Goal: Task Accomplishment & Management: Complete application form

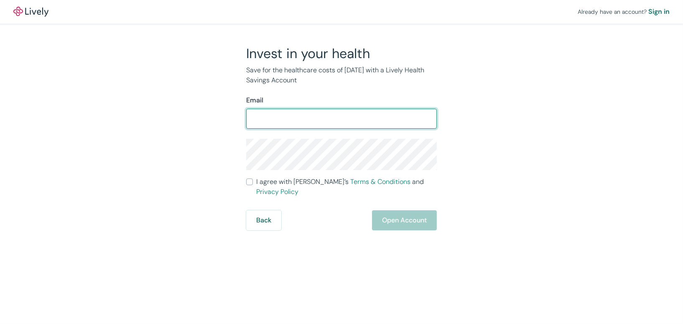
click at [250, 117] on input "Email" at bounding box center [341, 118] width 191 height 17
type input "simplybob123@yahoo.com"
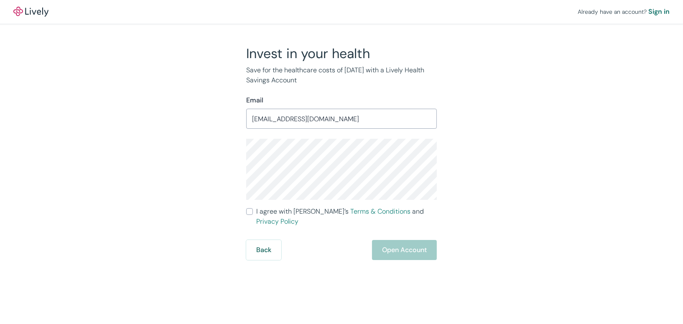
click at [248, 212] on input "I agree with Lively’s Terms & Conditions and Privacy Policy" at bounding box center [249, 211] width 7 height 7
checkbox input "true"
click at [397, 240] on button "Open Account" at bounding box center [404, 250] width 65 height 20
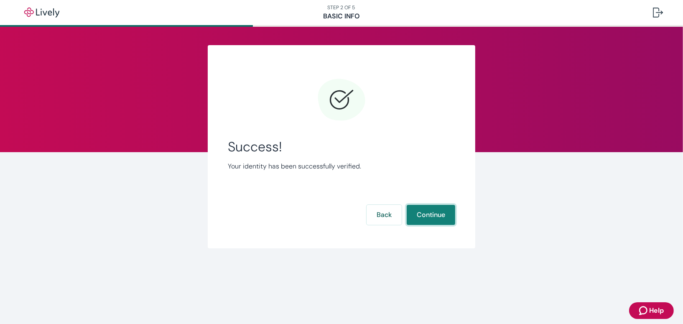
click at [438, 212] on button "Continue" at bounding box center [431, 215] width 49 height 20
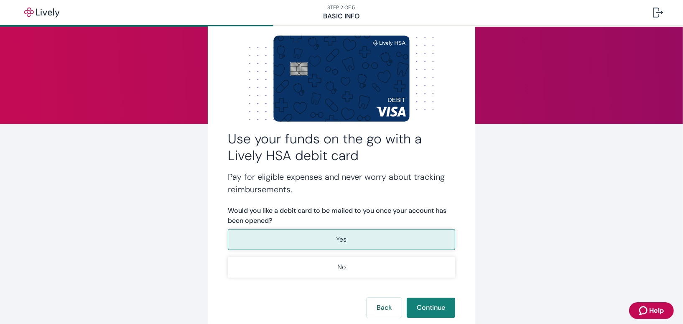
scroll to position [42, 0]
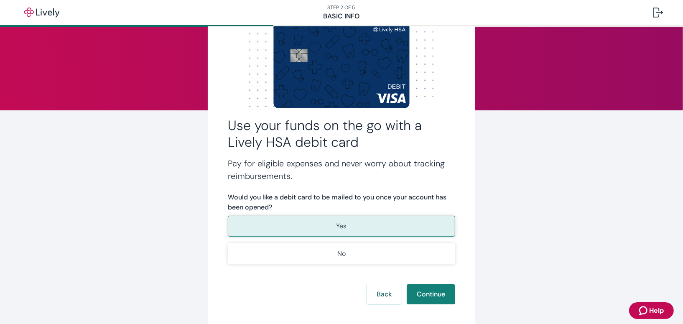
click at [337, 223] on p "Yes" at bounding box center [342, 226] width 10 height 10
click at [431, 290] on button "Continue" at bounding box center [431, 294] width 49 height 20
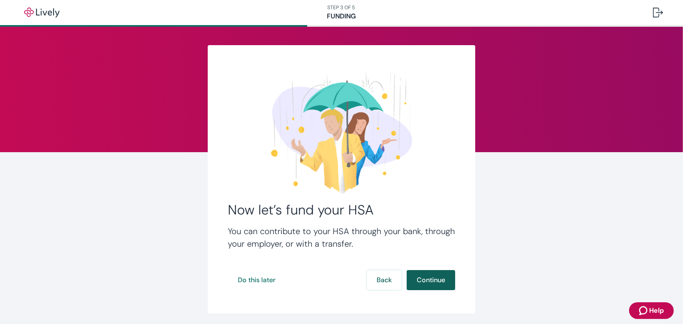
click at [423, 279] on button "Continue" at bounding box center [431, 280] width 49 height 20
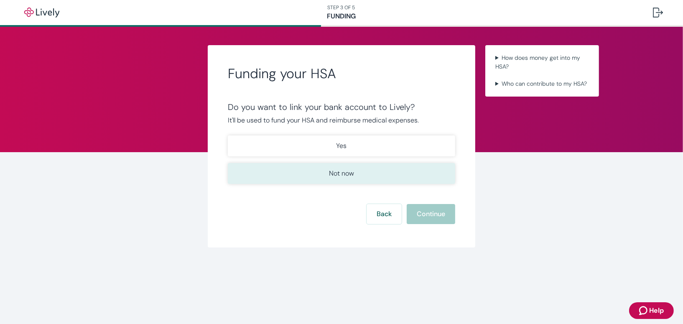
click at [333, 174] on p "Not now" at bounding box center [341, 174] width 25 height 10
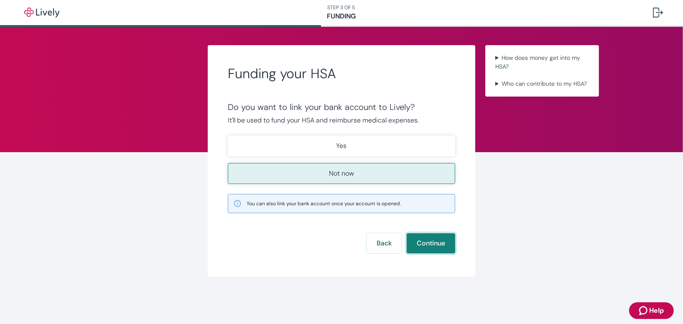
click at [426, 243] on button "Continue" at bounding box center [431, 243] width 49 height 20
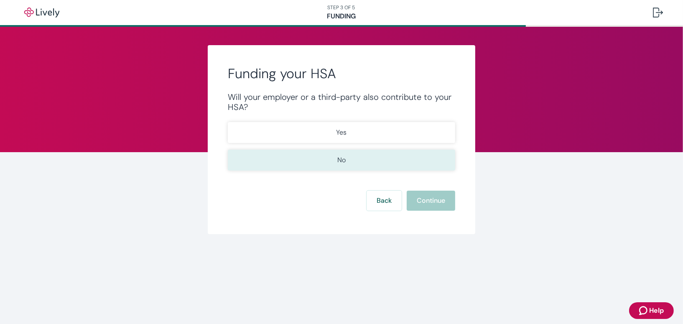
click at [329, 161] on button "No" at bounding box center [342, 160] width 228 height 21
click at [434, 197] on button "Continue" at bounding box center [431, 201] width 49 height 20
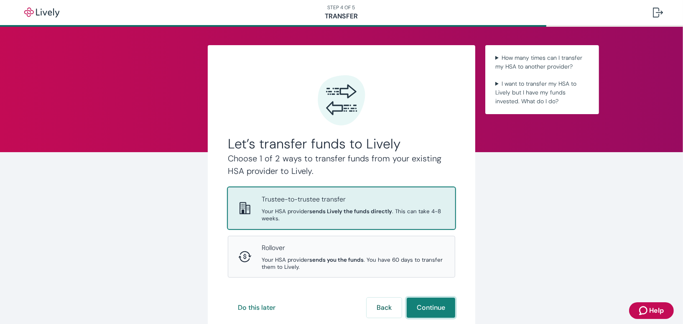
click at [424, 304] on button "Continue" at bounding box center [431, 308] width 49 height 20
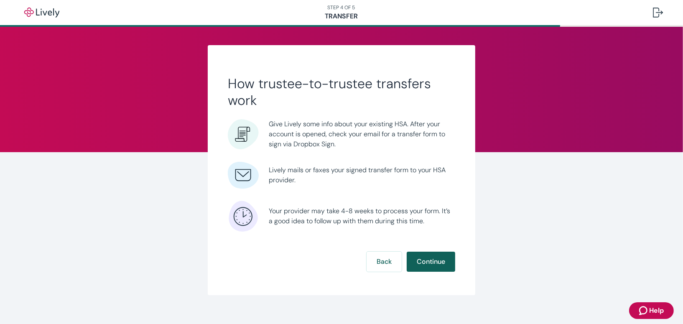
click at [421, 264] on button "Continue" at bounding box center [431, 262] width 49 height 20
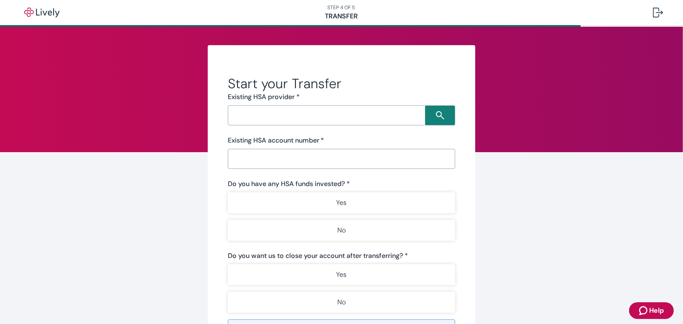
click at [231, 111] on input "Search input" at bounding box center [327, 116] width 195 height 12
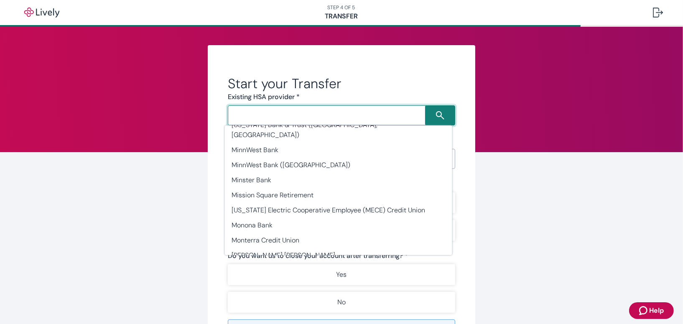
scroll to position [14349, 0]
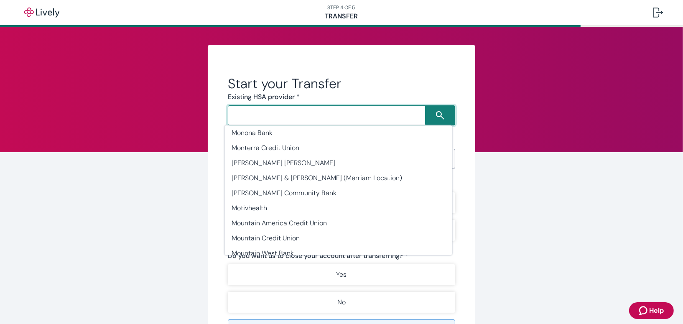
type input "myHSA"
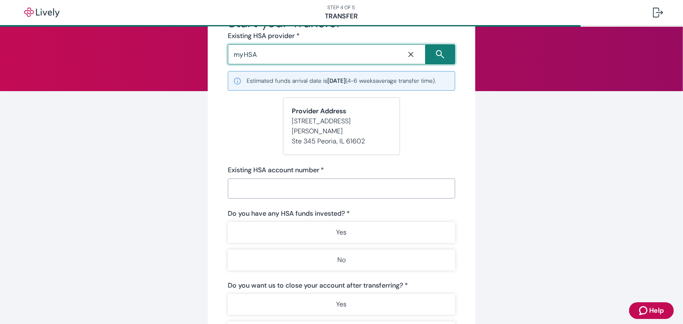
scroll to position [42, 0]
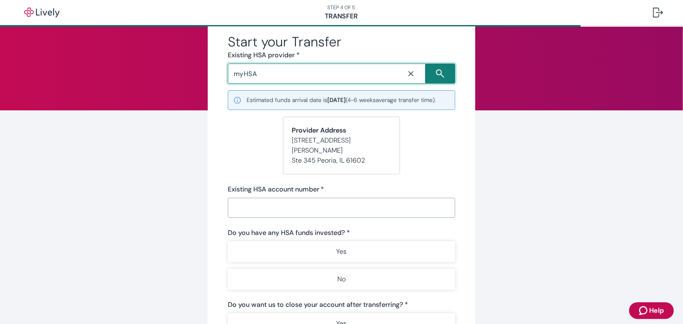
click at [234, 201] on input "Existing HSA account number   *" at bounding box center [342, 208] width 228 height 17
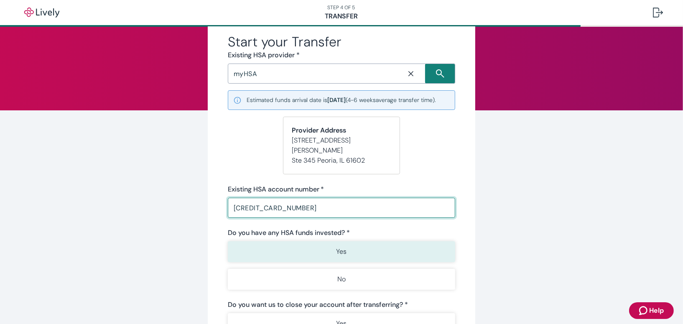
click at [337, 247] on p "Yes" at bounding box center [342, 252] width 10 height 10
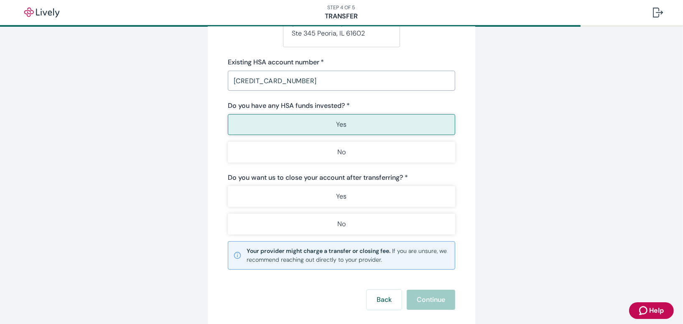
scroll to position [169, 0]
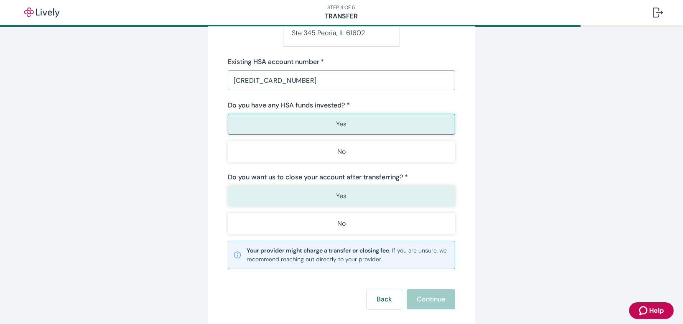
click at [340, 192] on p "Yes" at bounding box center [342, 196] width 10 height 10
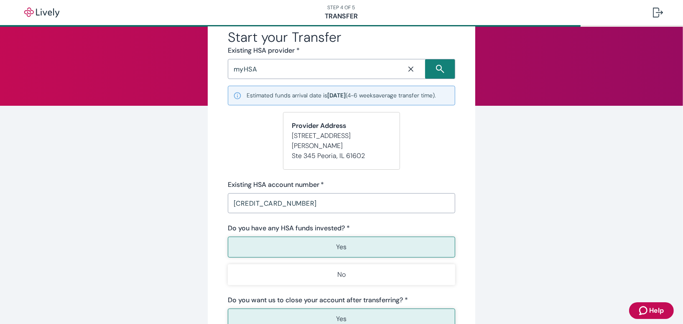
scroll to position [46, 0]
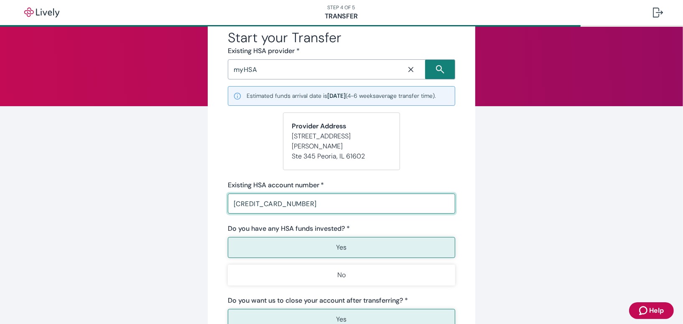
click at [302, 202] on input "5251079709020175" at bounding box center [342, 203] width 228 height 17
type input "5"
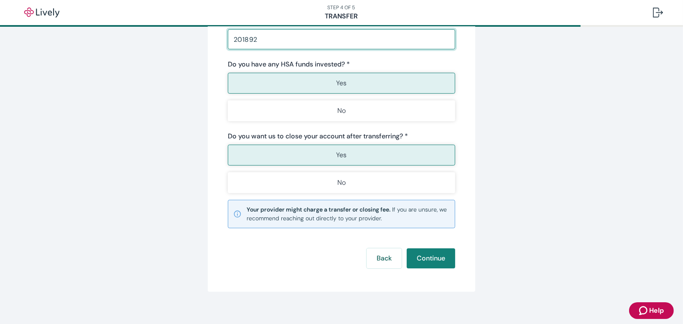
scroll to position [216, 0]
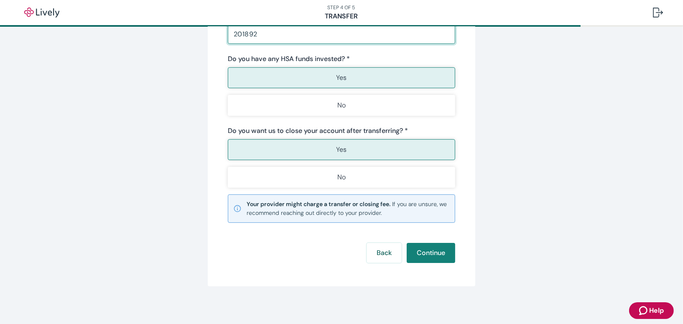
type input "201892"
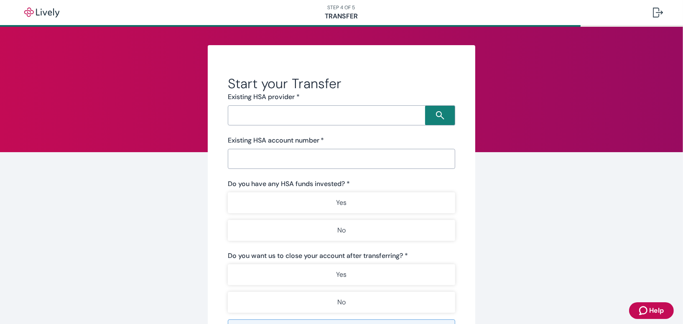
click at [230, 114] on input "Search input" at bounding box center [327, 116] width 195 height 12
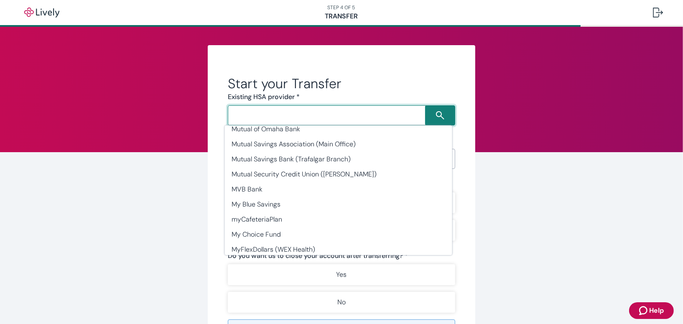
scroll to position [14349, 0]
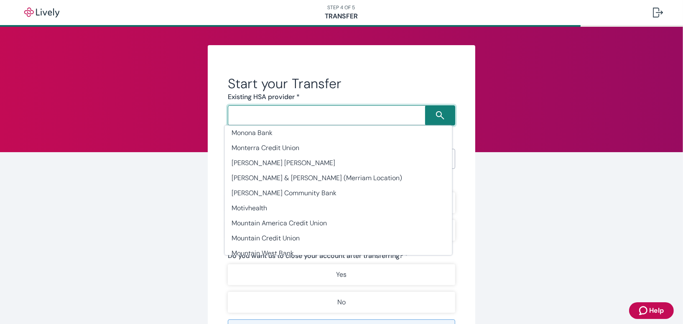
type input "myHSA"
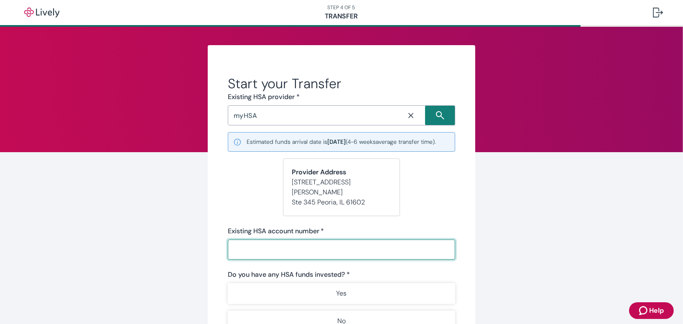
click at [232, 248] on input "Existing HSA account number   *" at bounding box center [342, 249] width 228 height 17
type input "201892"
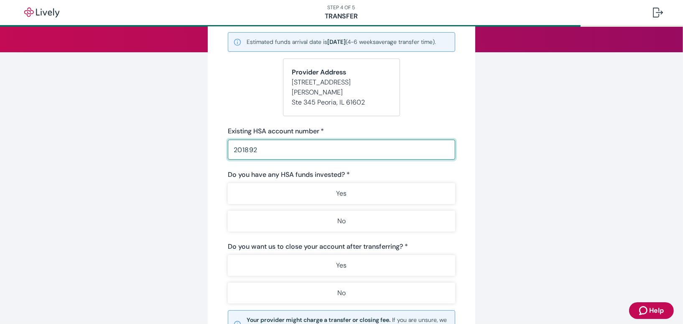
scroll to position [103, 0]
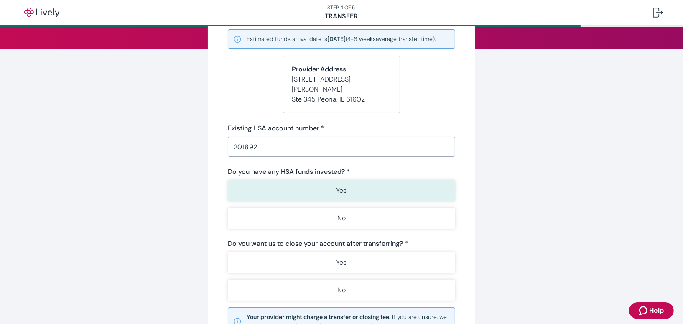
click at [337, 187] on p "Yes" at bounding box center [342, 191] width 10 height 10
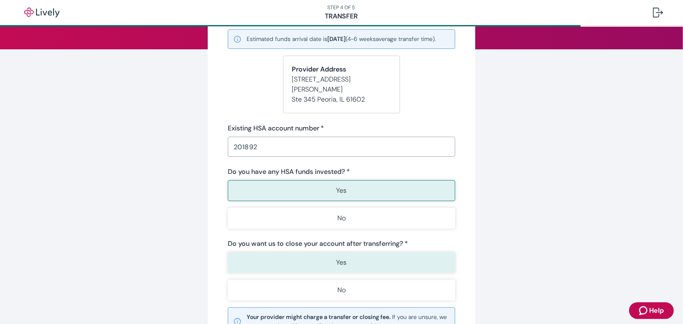
click at [342, 259] on p "Yes" at bounding box center [342, 263] width 10 height 10
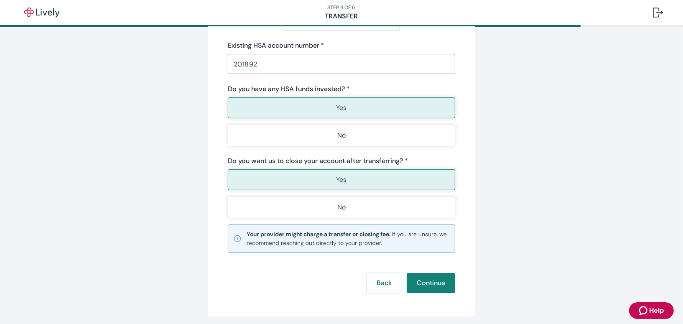
scroll to position [216, 0]
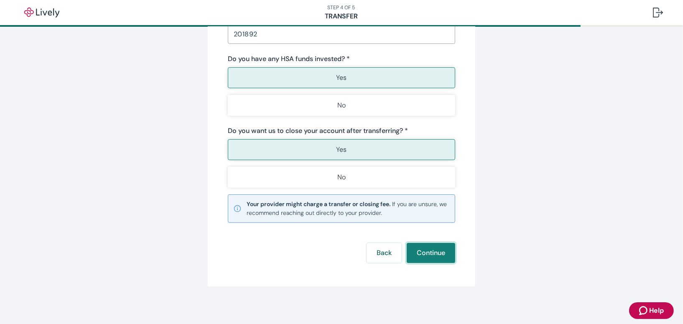
click at [428, 248] on button "Continue" at bounding box center [431, 253] width 49 height 20
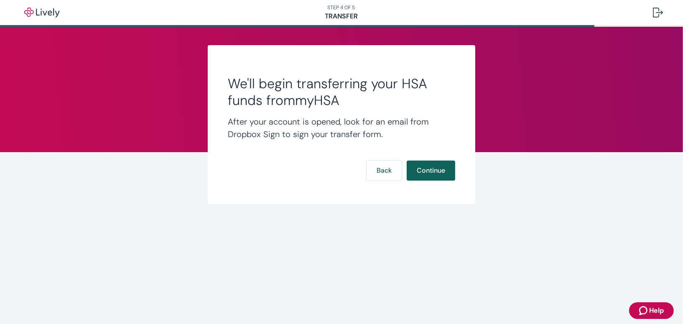
click at [429, 168] on button "Continue" at bounding box center [431, 171] width 49 height 20
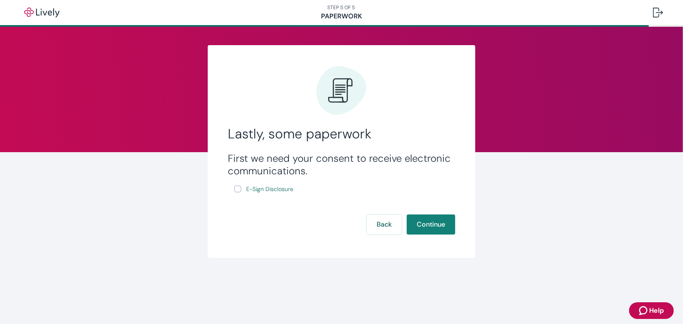
click at [238, 190] on input "E-Sign Disclosure" at bounding box center [238, 189] width 7 height 7
checkbox input "true"
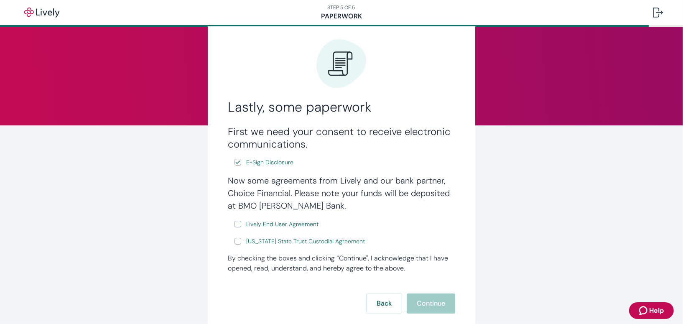
scroll to position [42, 0]
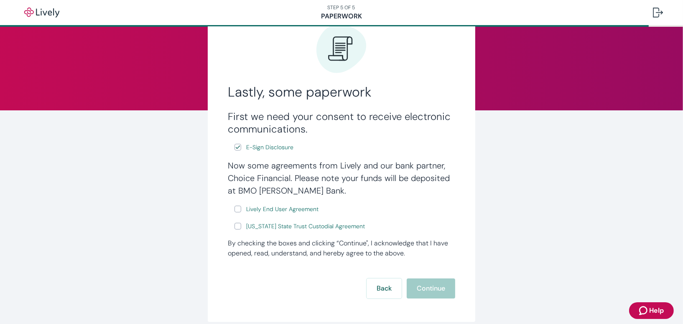
click at [235, 208] on input "Lively End User Agreement" at bounding box center [238, 209] width 7 height 7
checkbox input "true"
click at [235, 225] on input "[US_STATE] State Trust Custodial Agreement" at bounding box center [238, 226] width 7 height 7
checkbox input "true"
click at [430, 286] on button "Continue" at bounding box center [431, 289] width 49 height 20
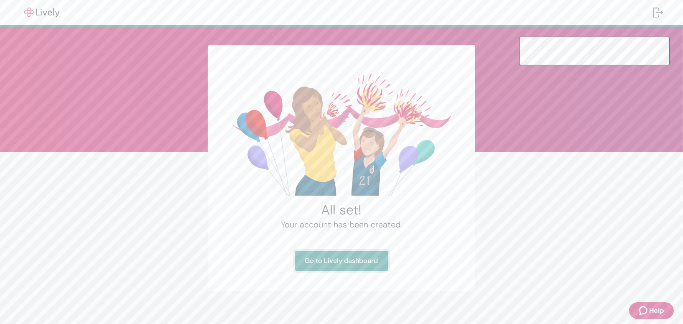
click at [346, 258] on link "Go to Lively dashboard" at bounding box center [341, 261] width 93 height 20
